Goal: Task Accomplishment & Management: Manage account settings

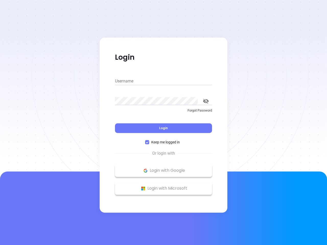
click at [164, 123] on div "Login" at bounding box center [163, 125] width 97 height 16
click at [164, 81] on input "Username" at bounding box center [163, 81] width 97 height 8
click at [206, 101] on icon "toggle password visibility" at bounding box center [206, 101] width 6 height 5
click at [164, 128] on span "Login" at bounding box center [163, 128] width 9 height 4
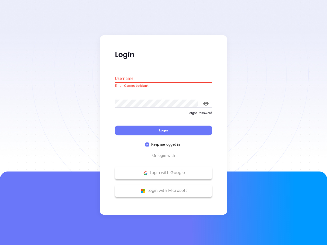
click at [164, 142] on span "Keep me logged in" at bounding box center [165, 145] width 33 height 6
click at [149, 143] on input "Keep me logged in" at bounding box center [147, 145] width 4 height 4
checkbox input "false"
click at [164, 171] on p "Login with Google" at bounding box center [164, 174] width 92 height 8
click at [164, 189] on p "Login with Microsoft" at bounding box center [164, 191] width 92 height 8
